Goal: Information Seeking & Learning: Learn about a topic

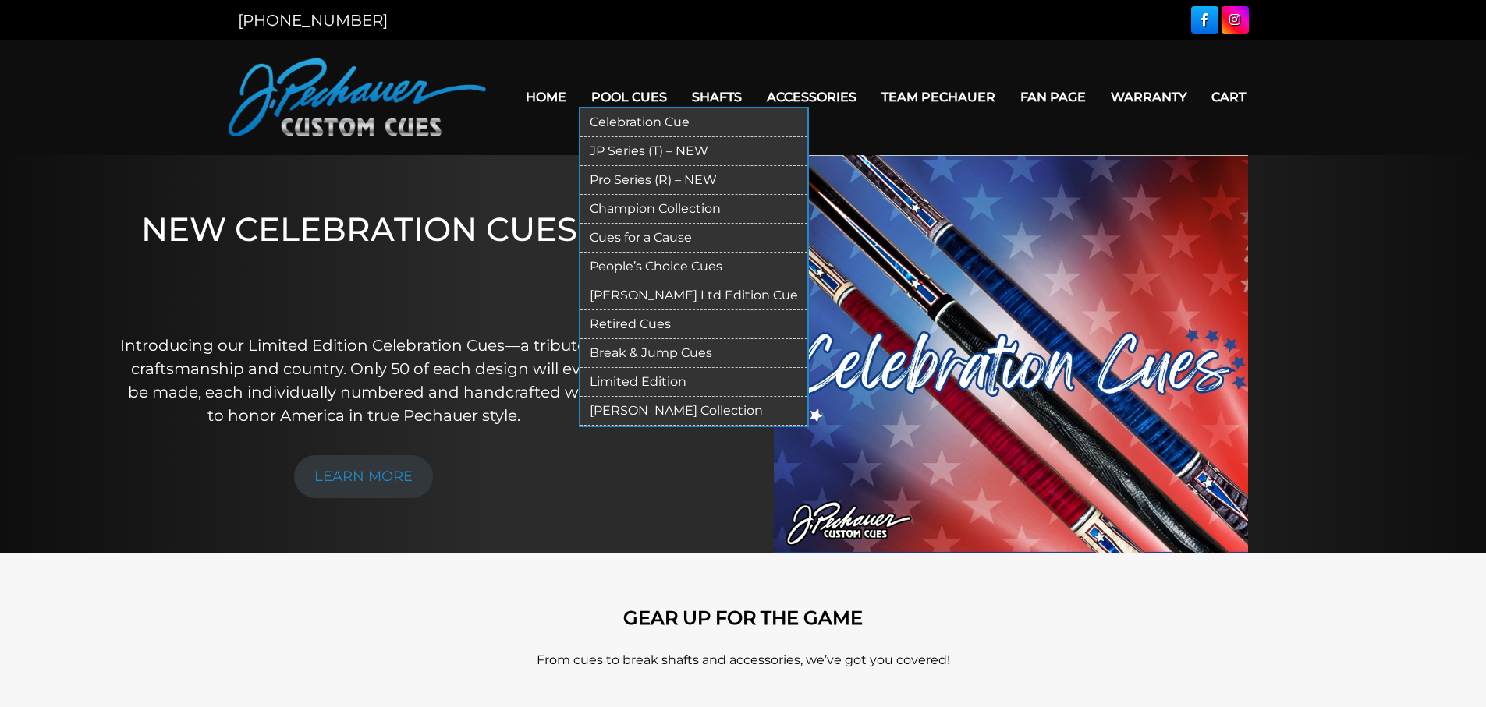
click at [636, 319] on link "Retired Cues" at bounding box center [693, 324] width 227 height 29
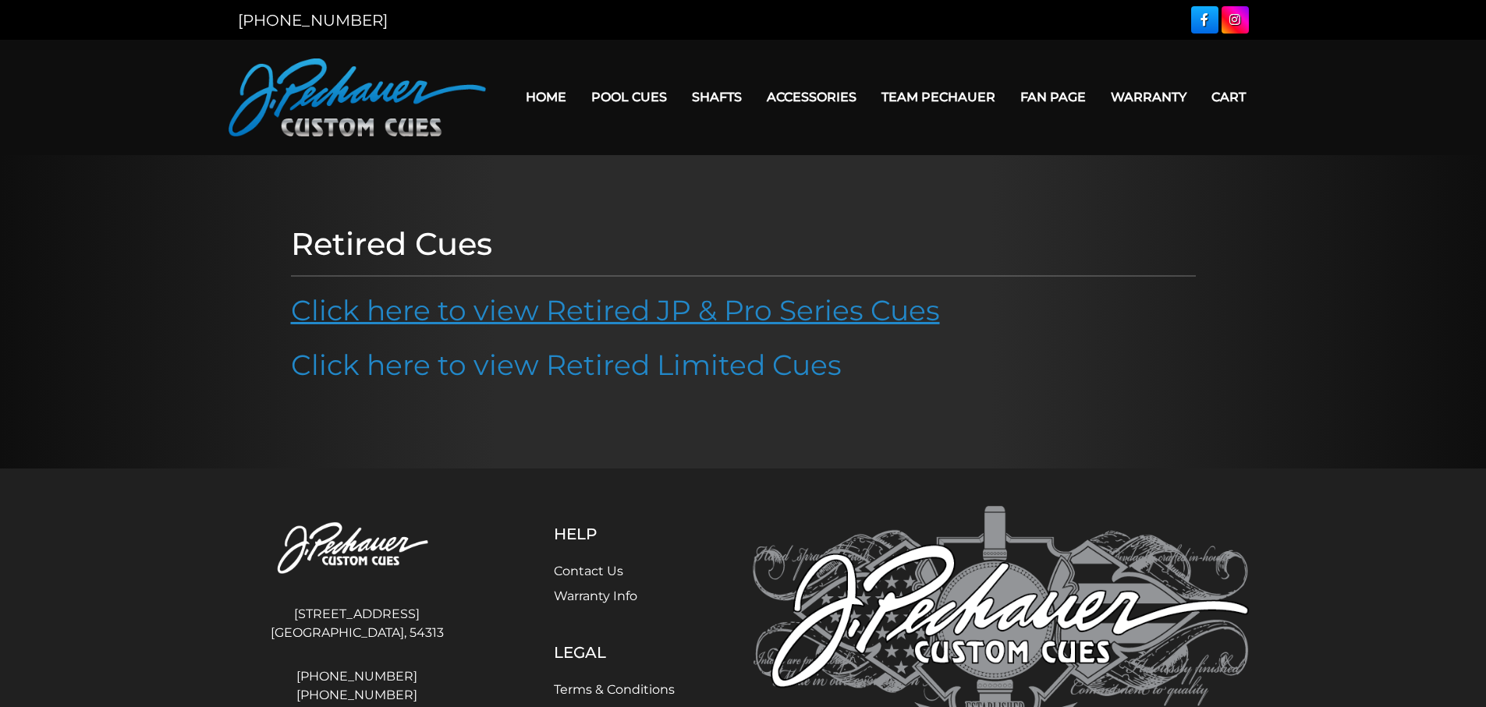
click at [634, 309] on link "Click here to view Retired JP & Pro Series Cues" at bounding box center [615, 310] width 649 height 34
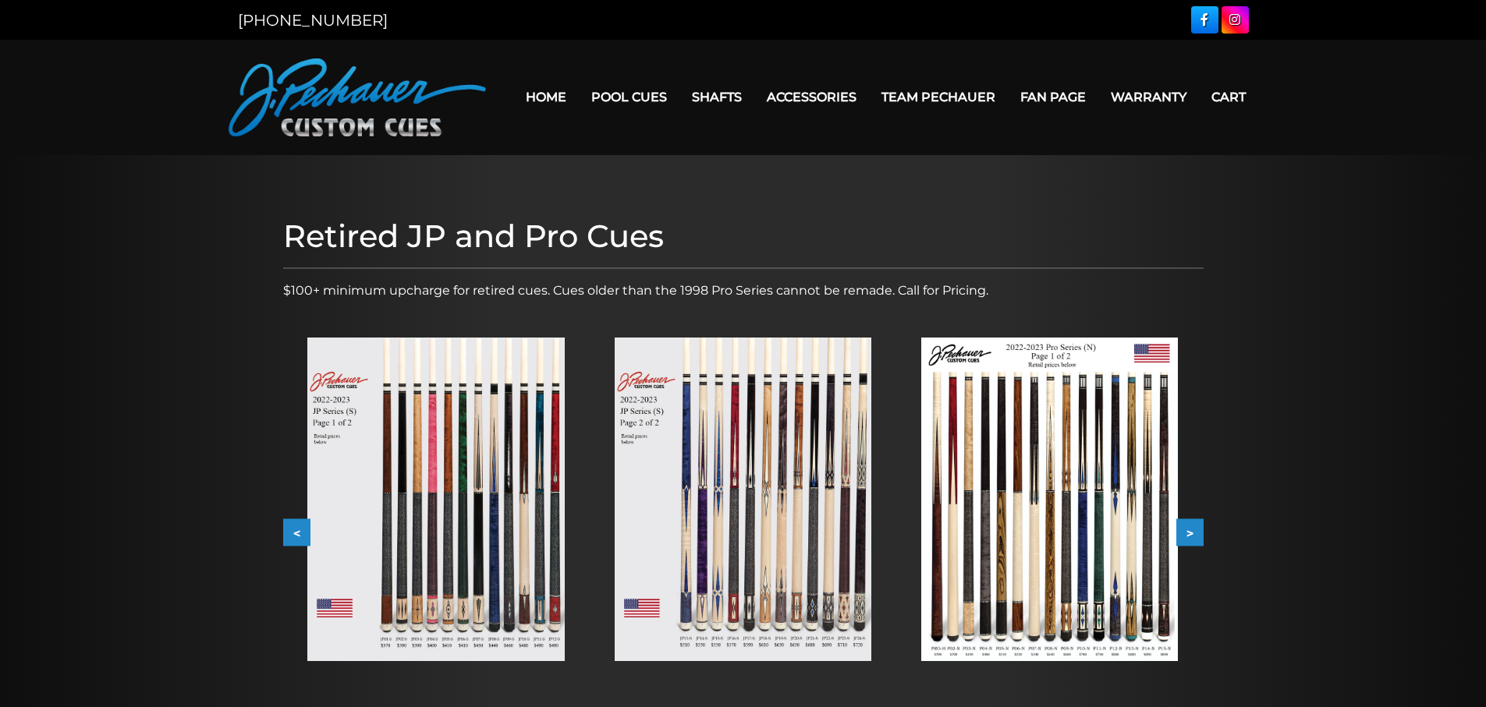
click at [420, 440] on img at bounding box center [435, 500] width 257 height 324
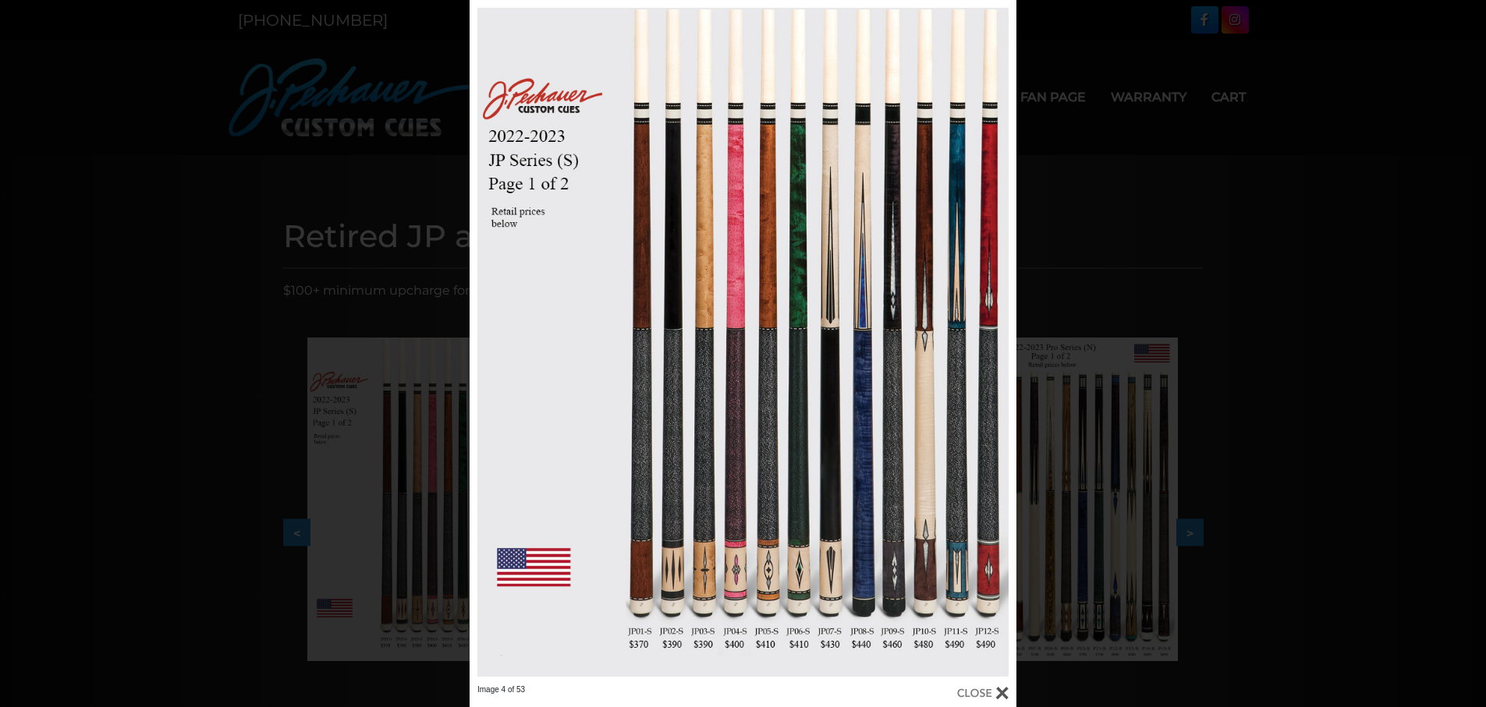
click at [270, 161] on div "Image 4 of 53" at bounding box center [743, 353] width 1486 height 707
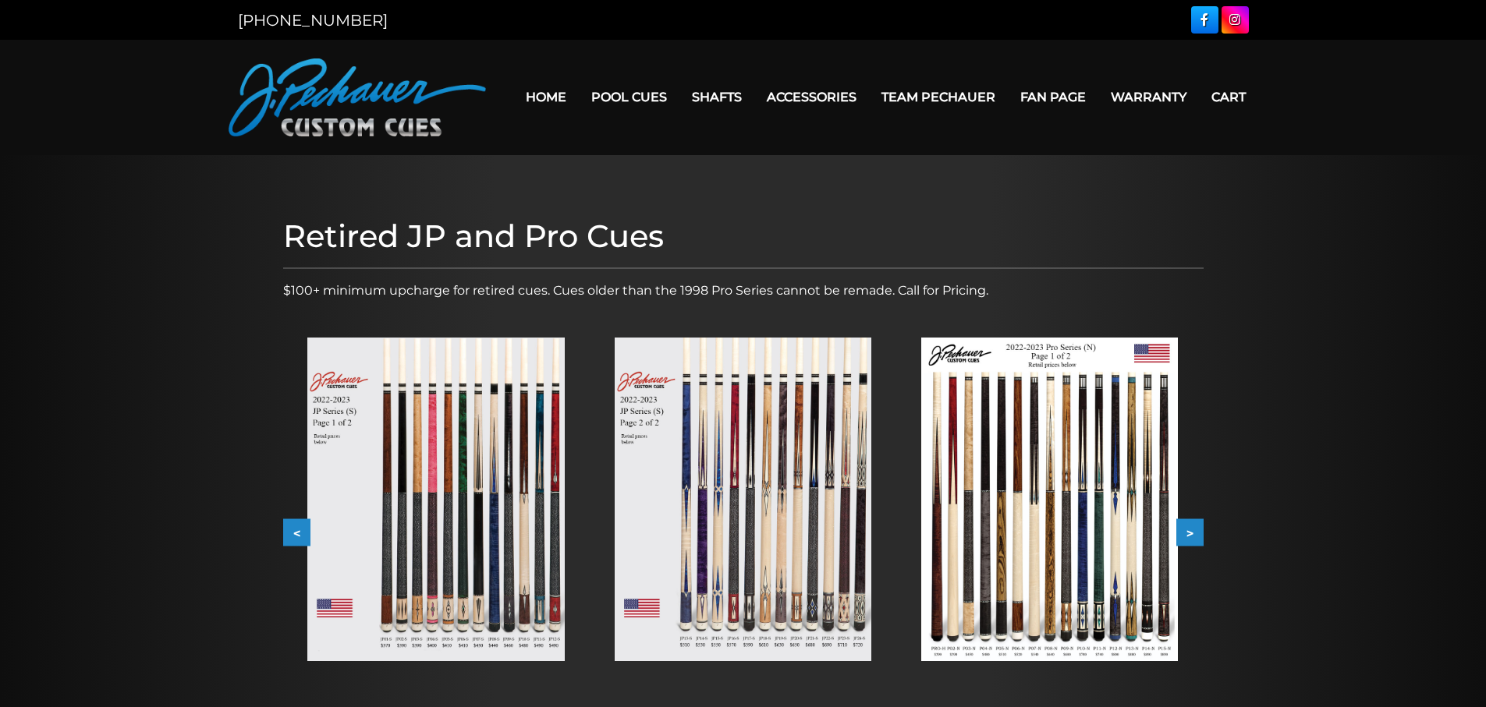
click at [1115, 512] on img at bounding box center [1049, 500] width 257 height 324
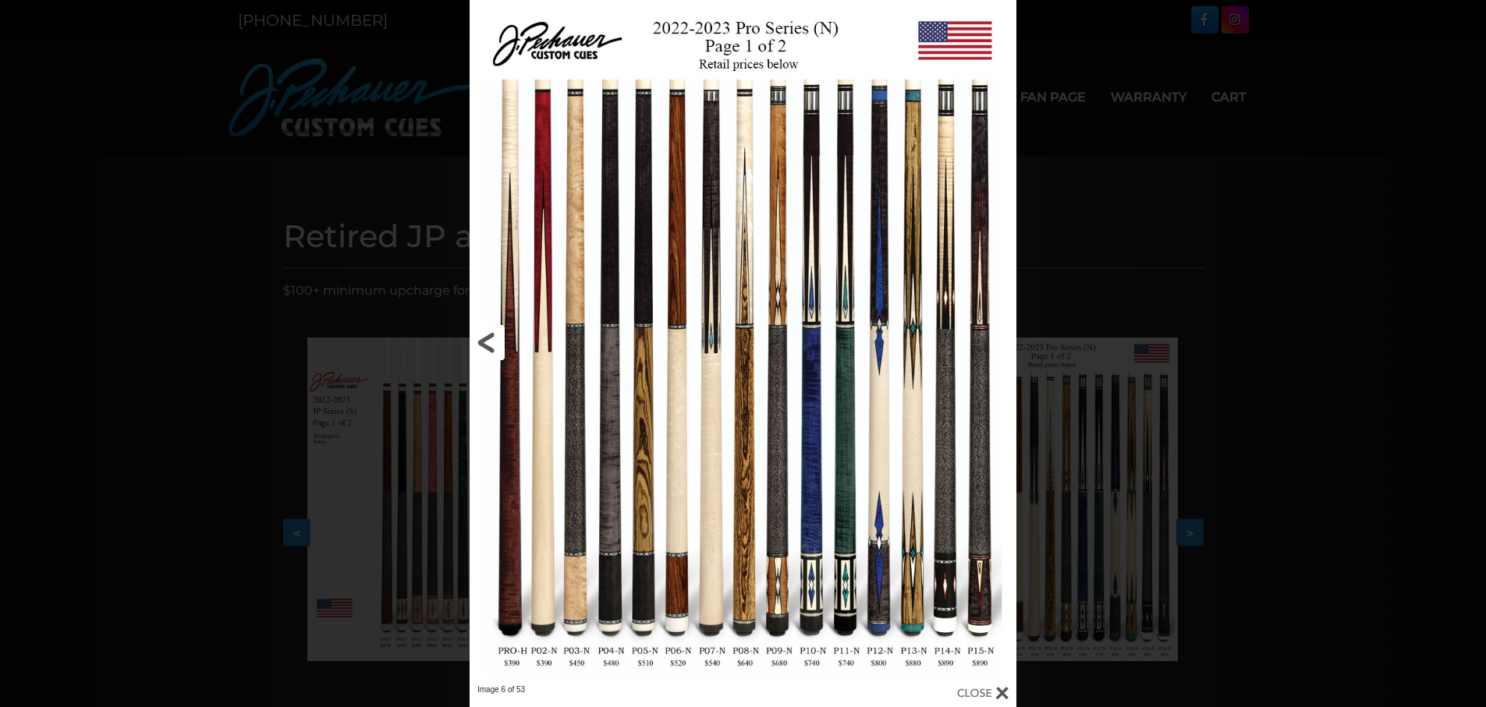
scroll to position [0, 614]
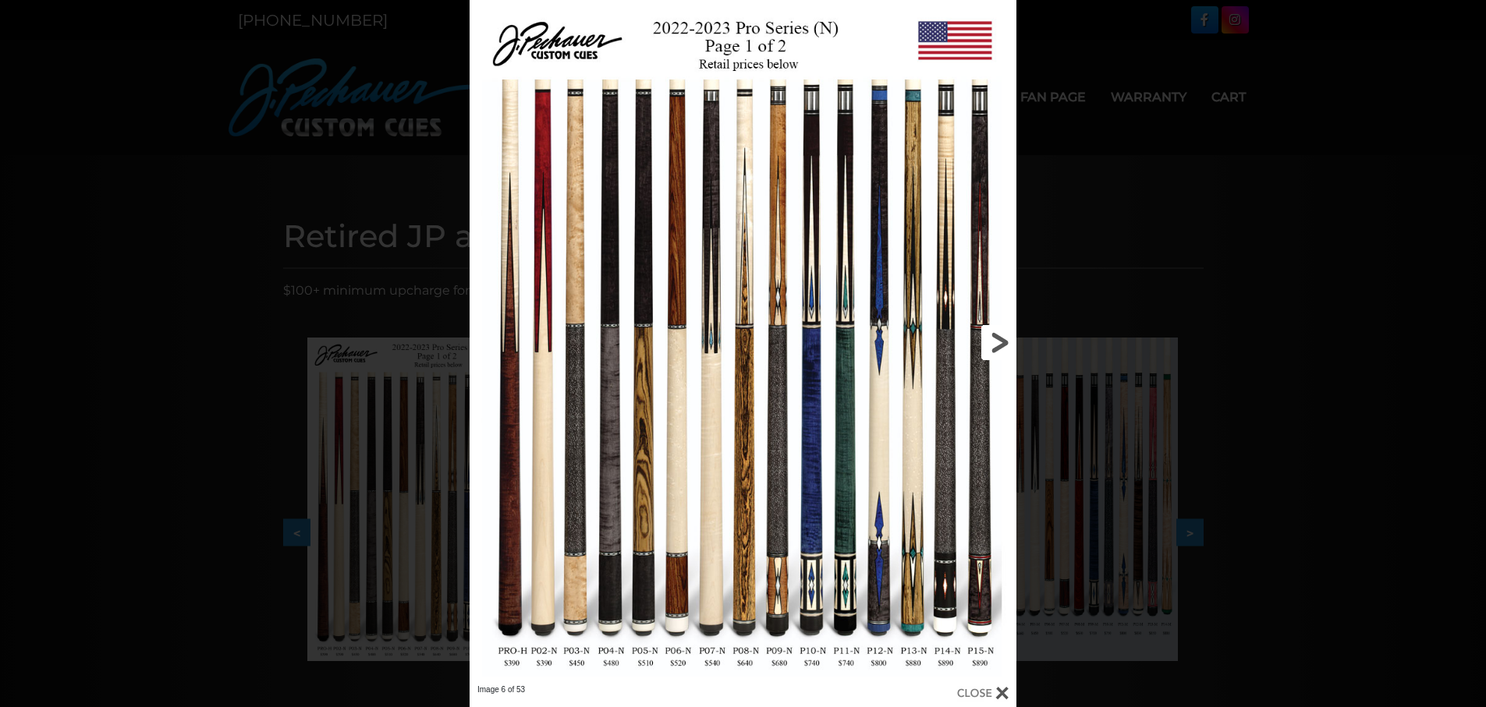
click at [997, 332] on link at bounding box center [894, 342] width 246 height 685
